Goal: Task Accomplishment & Management: Manage account settings

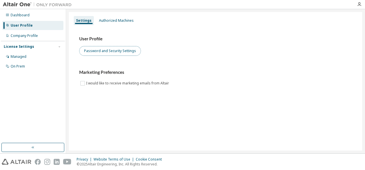
click at [126, 47] on button "Password and Security Settings" at bounding box center [110, 51] width 62 height 10
